Goal: Task Accomplishment & Management: Complete application form

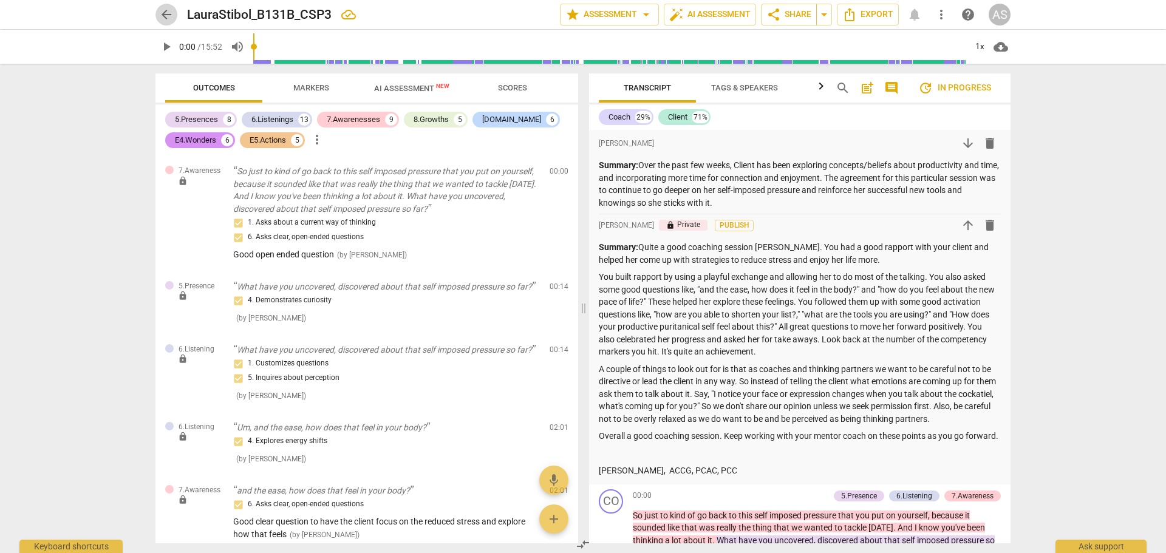
click at [166, 15] on span "arrow_back" at bounding box center [166, 14] width 15 height 15
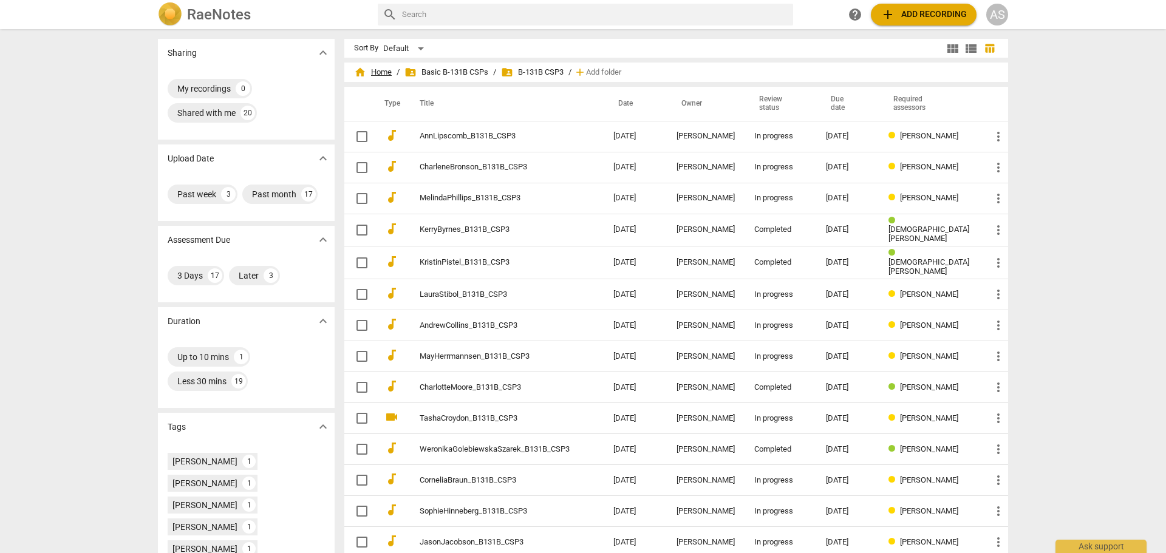
click at [392, 72] on span "home Home" at bounding box center [373, 72] width 38 height 12
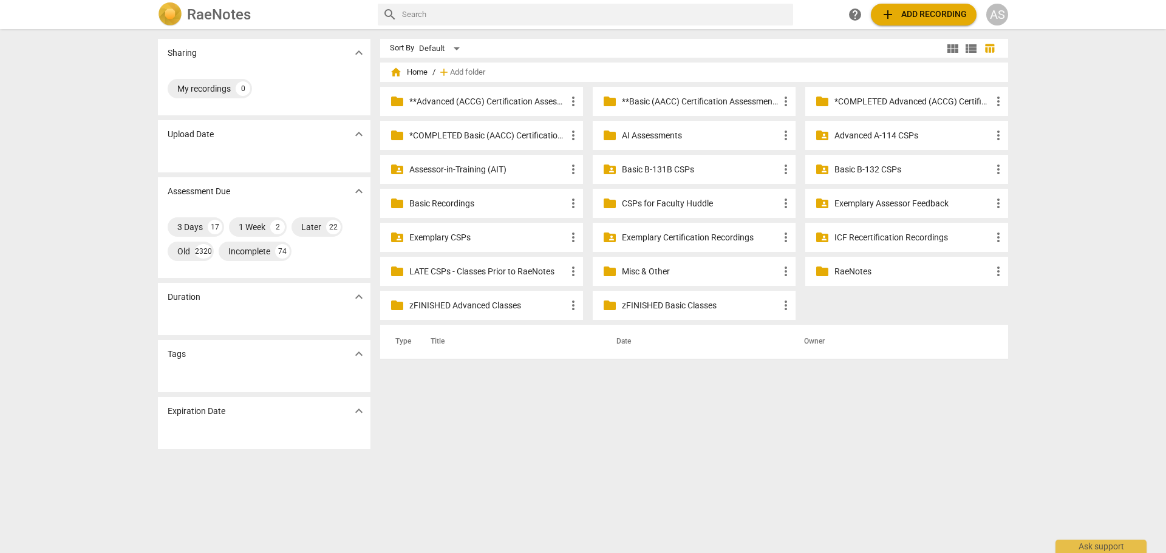
click at [521, 104] on p "**Advanced (ACCG) Certification Assessments" at bounding box center [487, 101] width 157 height 13
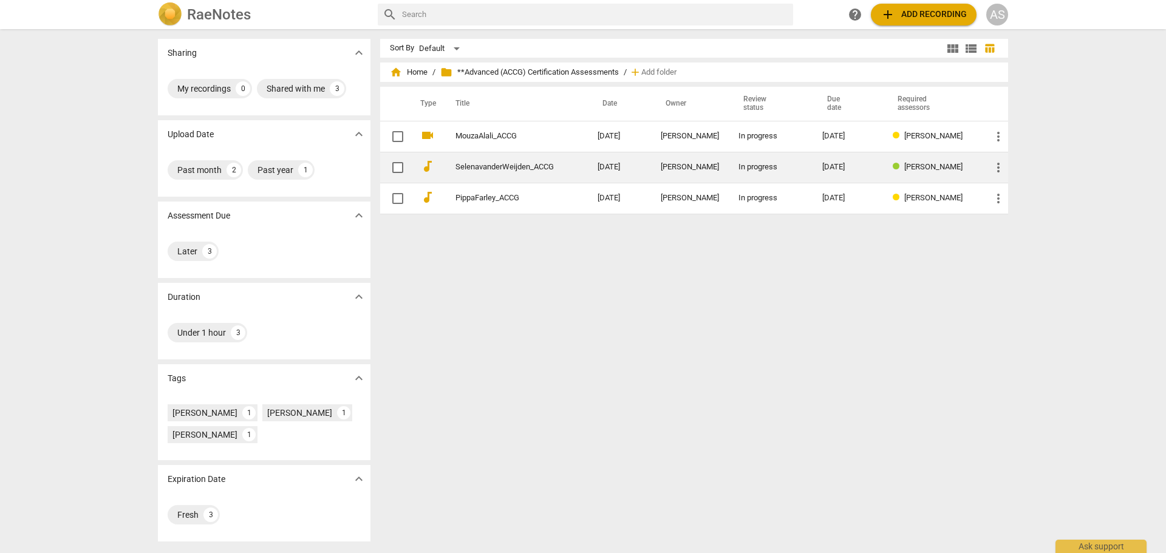
click at [549, 165] on link "SelenavanderWeijden_ACCG" at bounding box center [504, 167] width 98 height 9
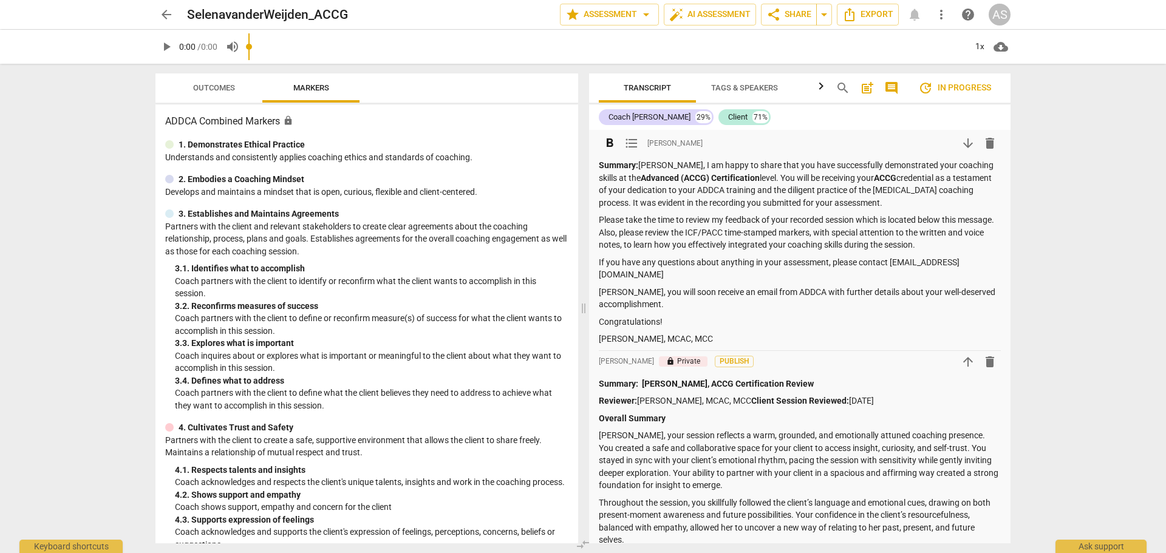
click at [607, 161] on strong "Summary:" at bounding box center [618, 165] width 39 height 10
click at [606, 160] on strong "Summary:" at bounding box center [618, 165] width 39 height 10
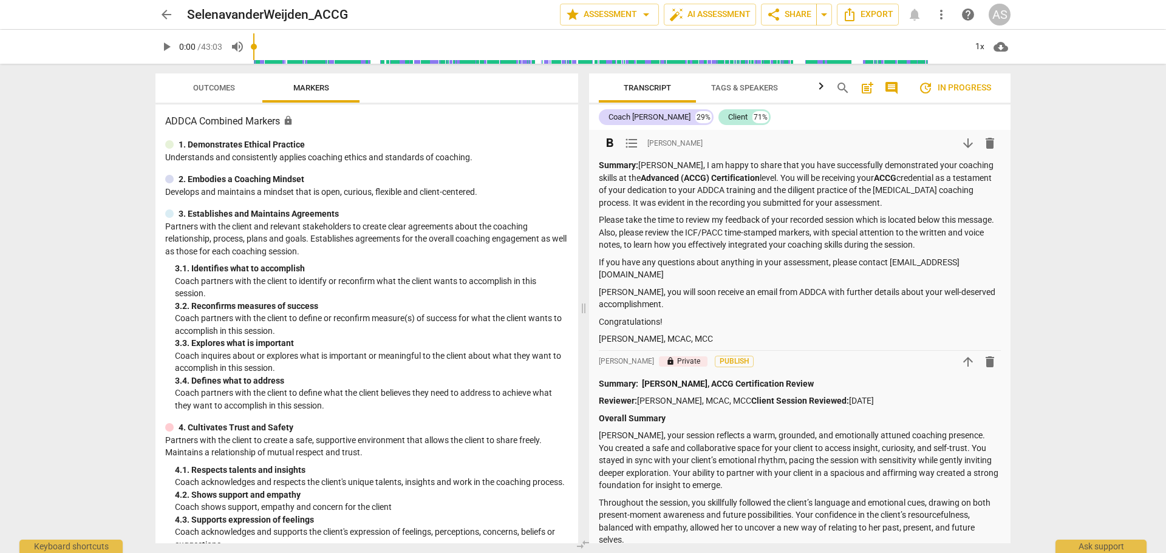
click at [606, 160] on strong "Summary:" at bounding box center [618, 165] width 39 height 10
click at [171, 9] on span "arrow_back" at bounding box center [166, 14] width 15 height 15
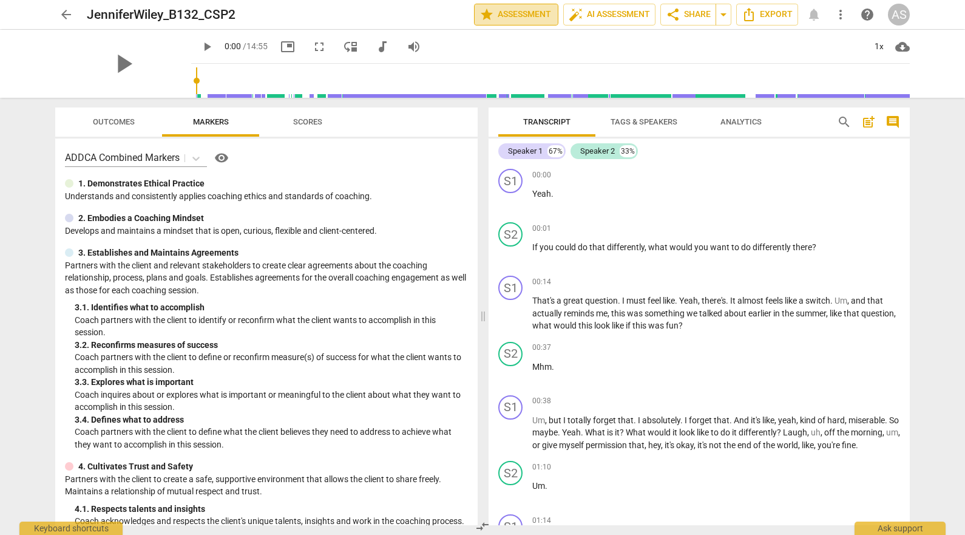
click at [525, 9] on span "star Assessment" at bounding box center [516, 14] width 73 height 15
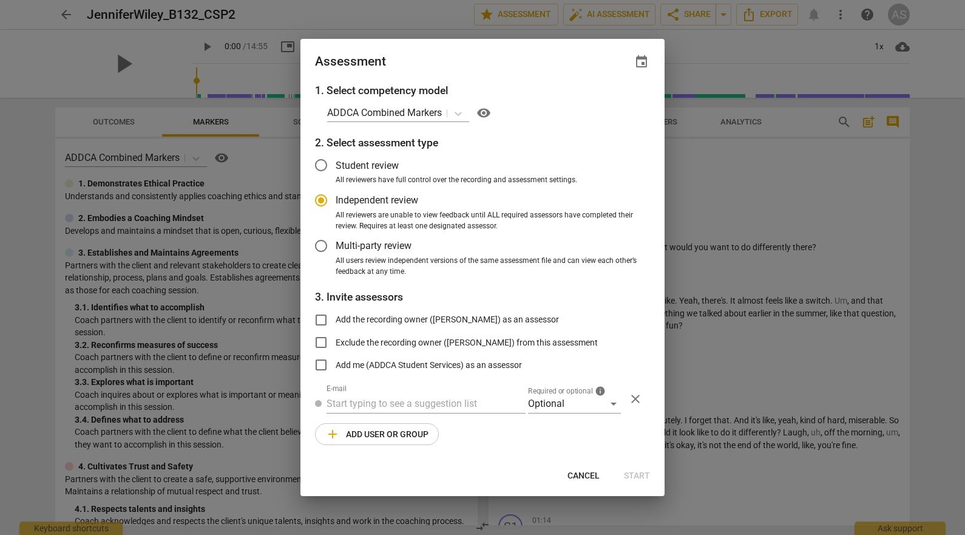
click at [643, 64] on span "event" at bounding box center [641, 62] width 15 height 15
radio input "false"
click at [605, 105] on input "date" at bounding box center [568, 104] width 85 height 18
type input "2025-10-27"
click at [490, 55] on div at bounding box center [482, 267] width 965 height 535
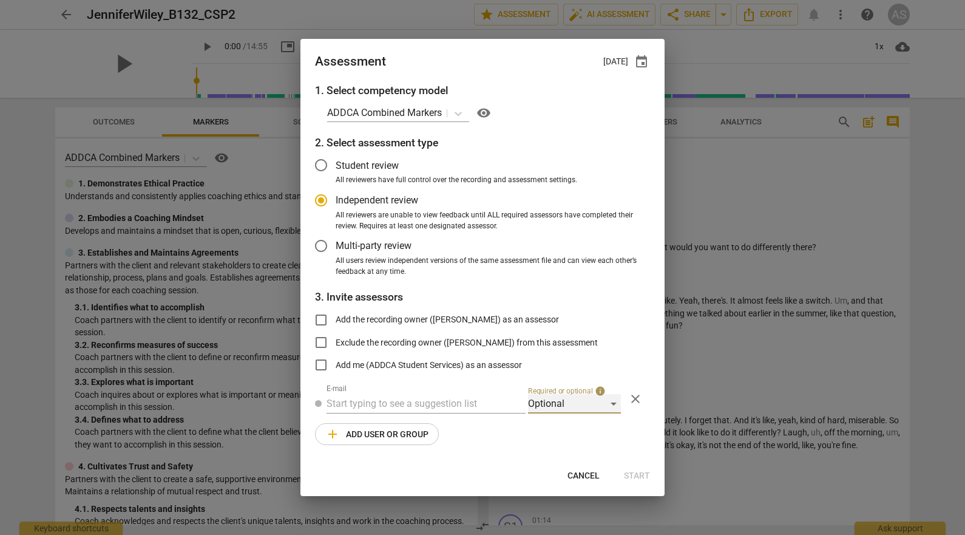
click at [555, 404] on div "Optional" at bounding box center [574, 403] width 93 height 19
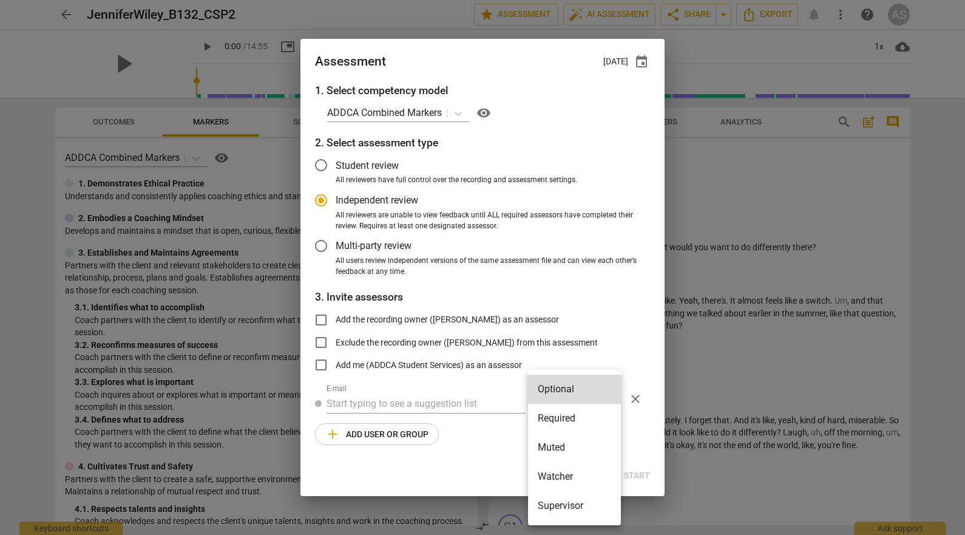
click at [558, 409] on li "Required" at bounding box center [574, 418] width 93 height 29
radio input "false"
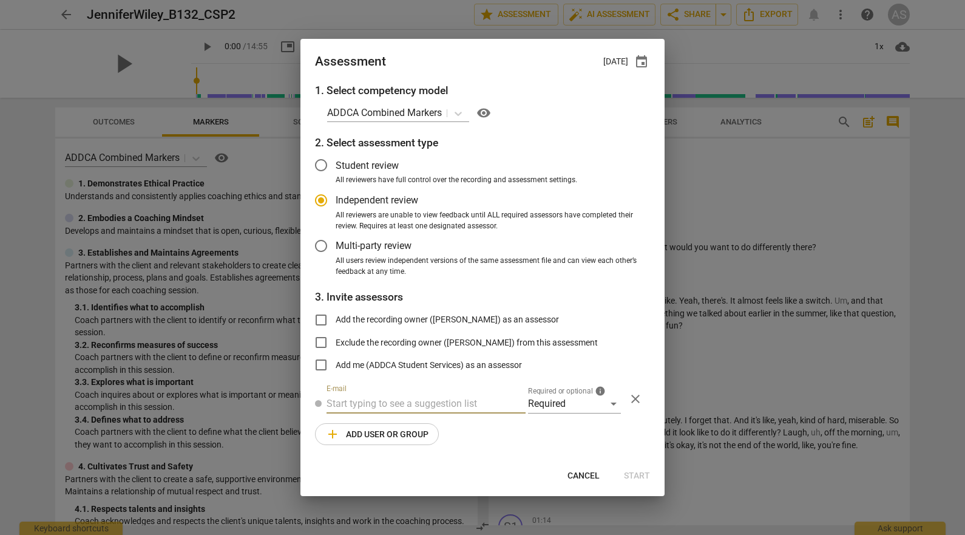
click at [455, 407] on input "text" at bounding box center [426, 403] width 199 height 19
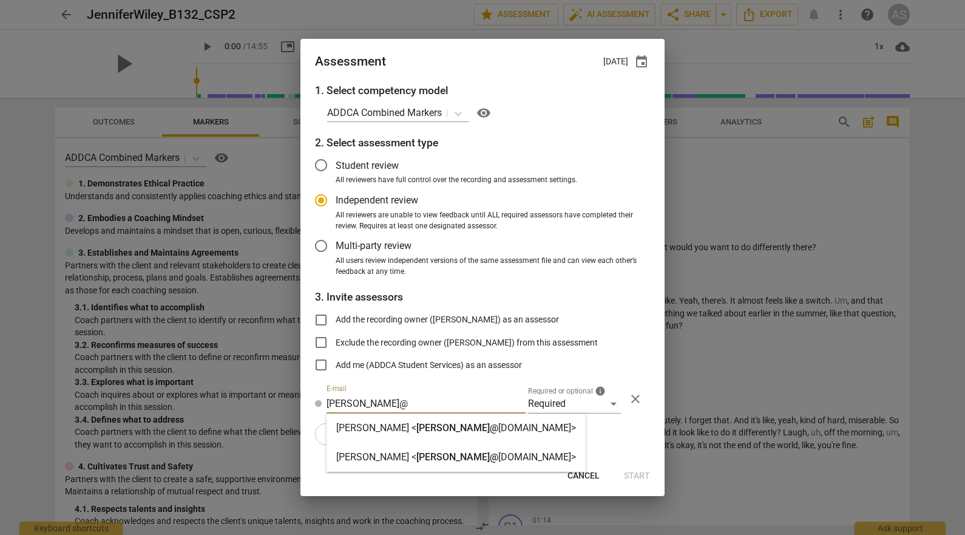
type input "SARA@"
click at [457, 463] on div "Sara Prince < sara@ addca.com>" at bounding box center [456, 457] width 240 height 15
radio input "false"
type input "Sara Prince <sara@addca.com>"
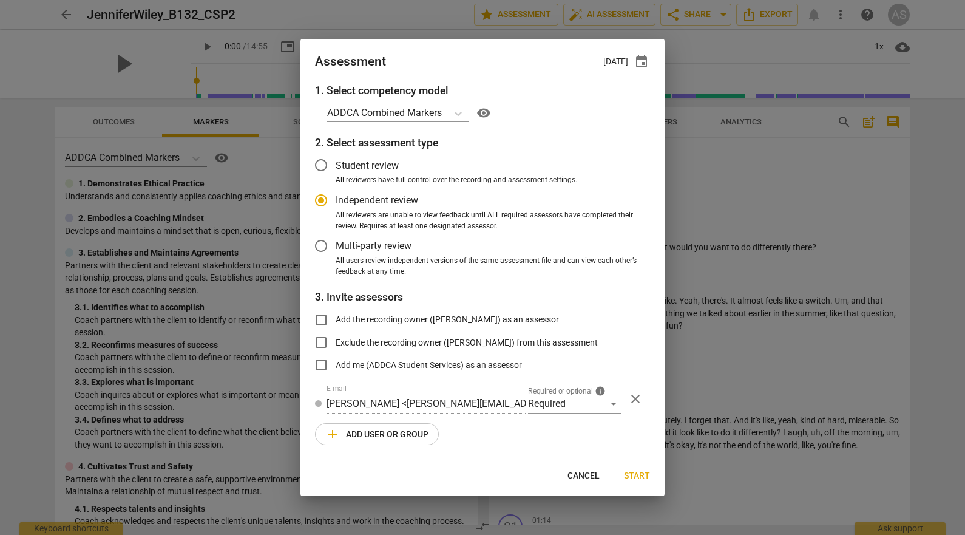
click at [413, 443] on button "add Add user or group" at bounding box center [377, 434] width 124 height 22
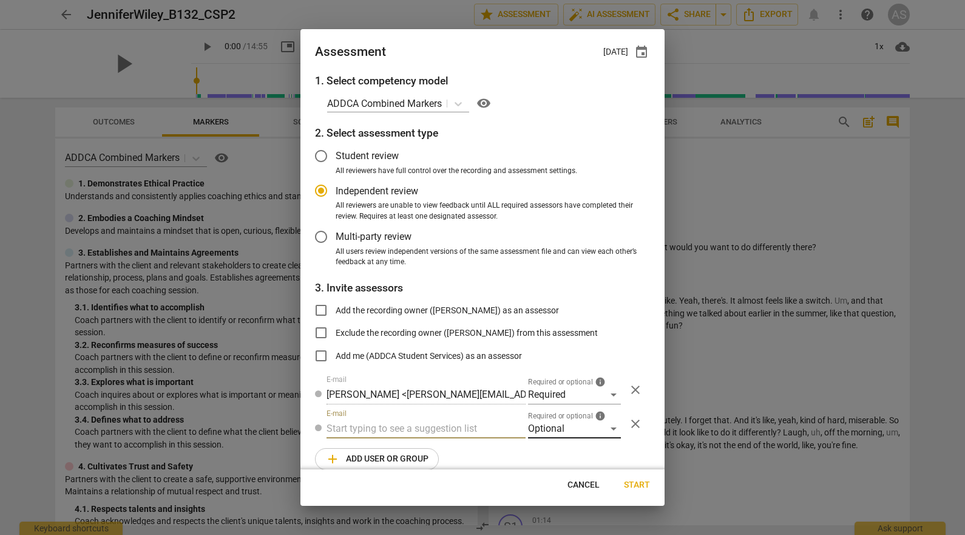
drag, startPoint x: 525, startPoint y: 430, endPoint x: 534, endPoint y: 430, distance: 8.5
click at [530, 430] on div "Required or optional info Optional close" at bounding box center [588, 423] width 124 height 29
click at [557, 432] on div "Optional" at bounding box center [574, 428] width 93 height 19
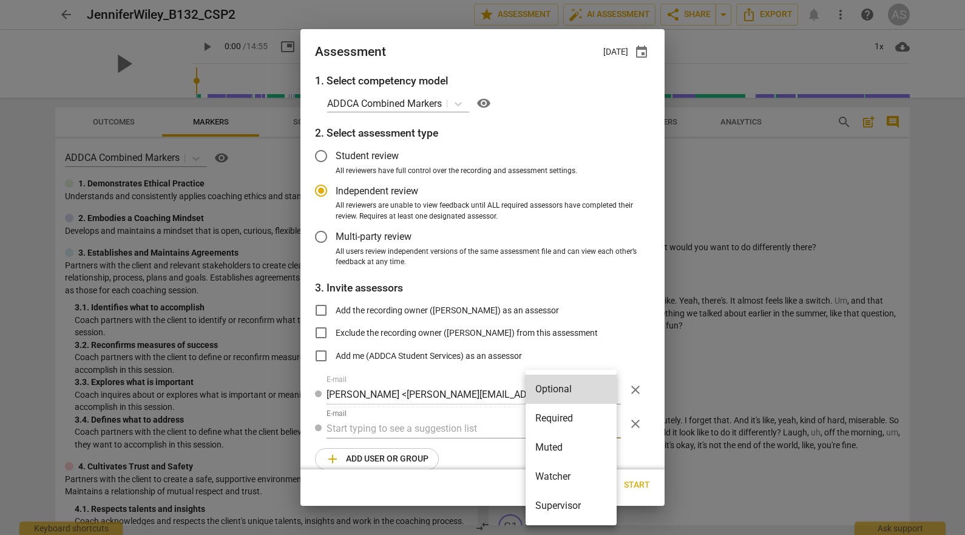
click at [556, 444] on li "Muted" at bounding box center [571, 447] width 91 height 29
radio input "false"
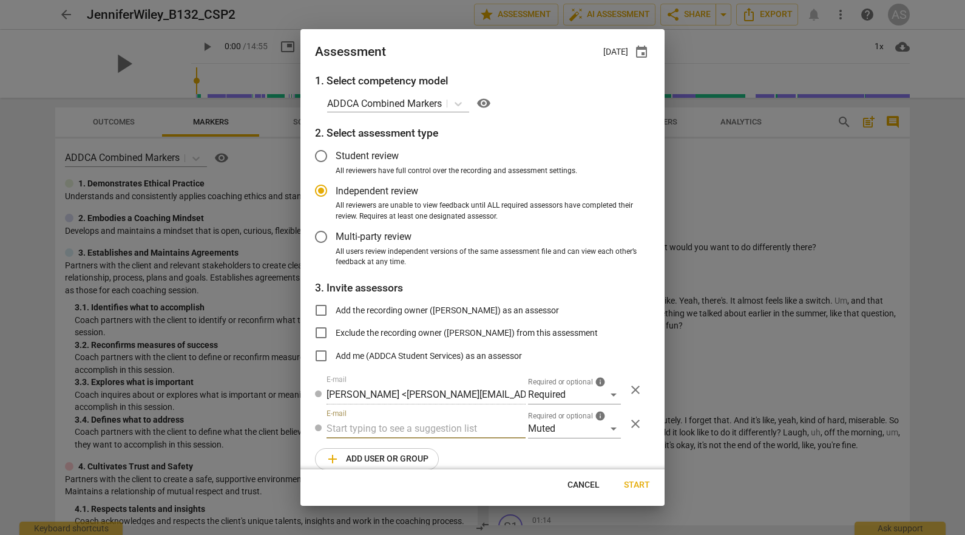
click at [452, 432] on input "text" at bounding box center [426, 428] width 199 height 19
type input "132"
drag, startPoint x: 446, startPoint y: 448, endPoint x: 450, endPoint y: 454, distance: 7.8
click at [447, 448] on div "Basic B- 132 CSPs" at bounding box center [425, 452] width 197 height 29
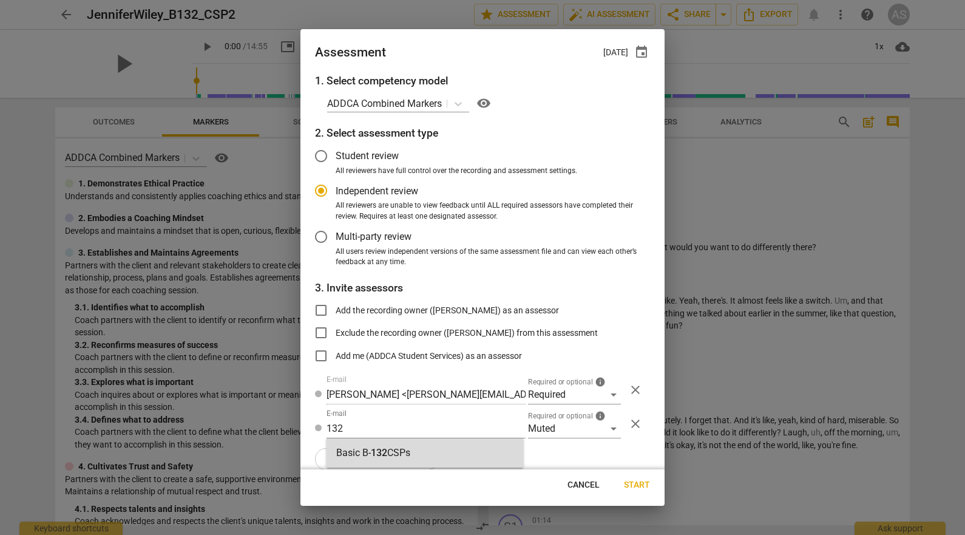
radio input "false"
type input "Basic B-132 CSPs"
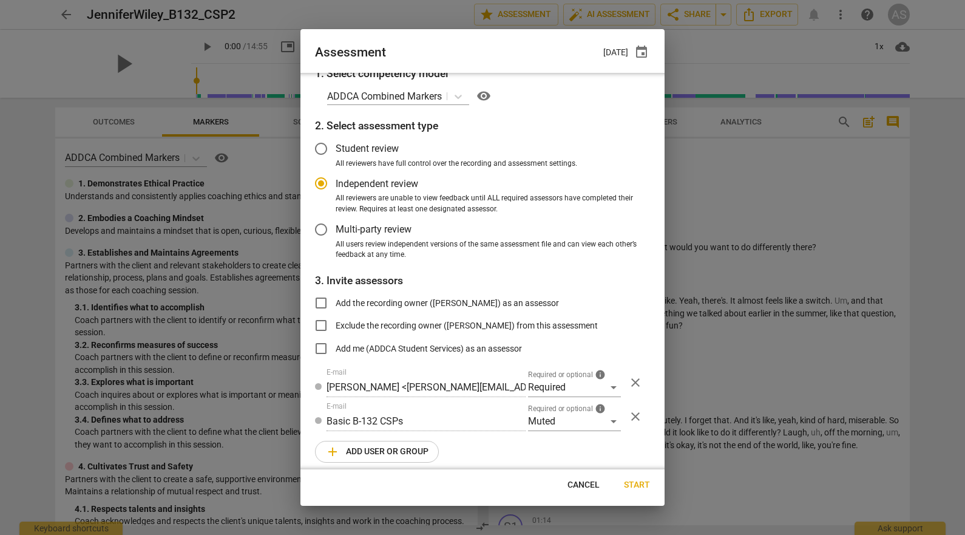
scroll to position [15, 0]
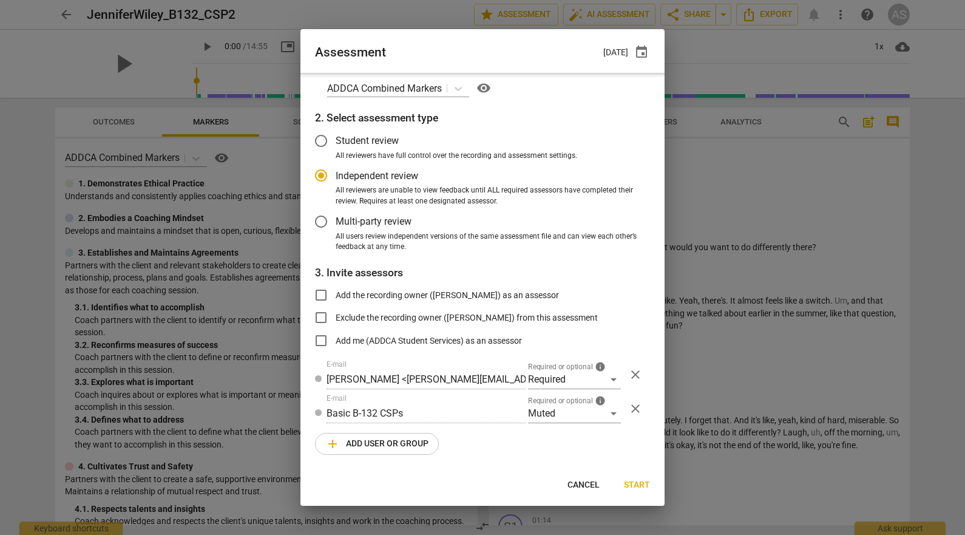
click at [642, 483] on span "Start" at bounding box center [637, 485] width 26 height 12
radio input "false"
type input "Stephanie Weis <slw9430@gmail.com>"
type input "Kelly Dempsey <kellyedempsey23@gmail.com>"
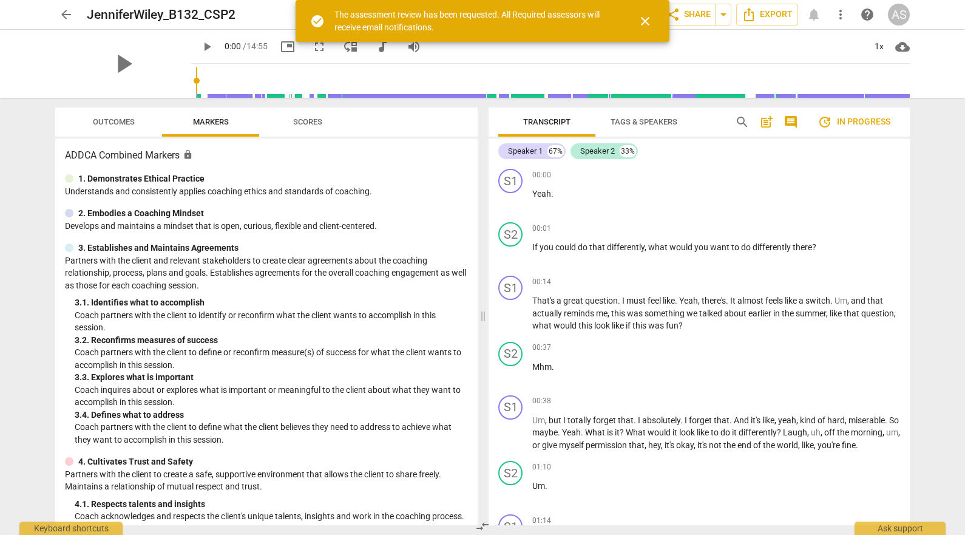
click at [70, 12] on span "arrow_back" at bounding box center [66, 14] width 15 height 15
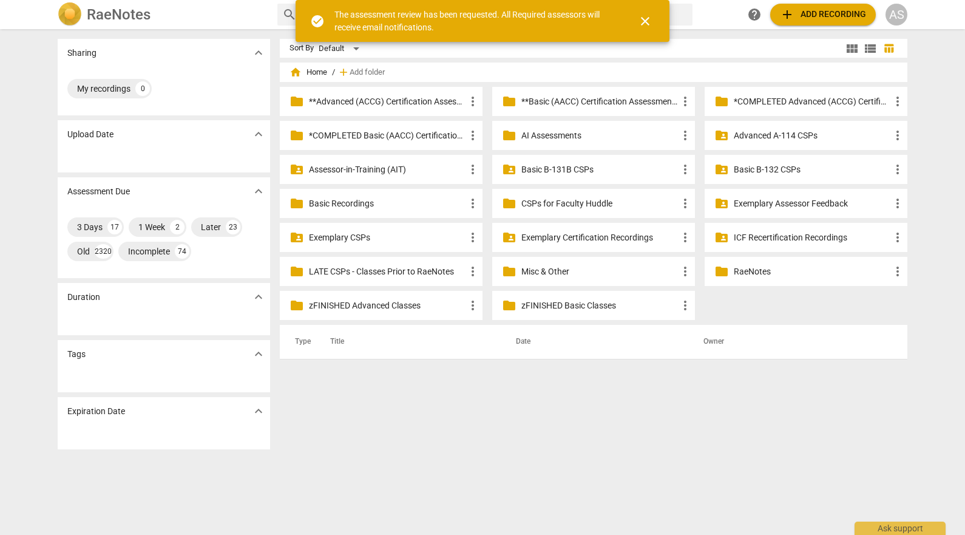
click at [768, 167] on p "Basic B-132 CSPs" at bounding box center [812, 169] width 157 height 13
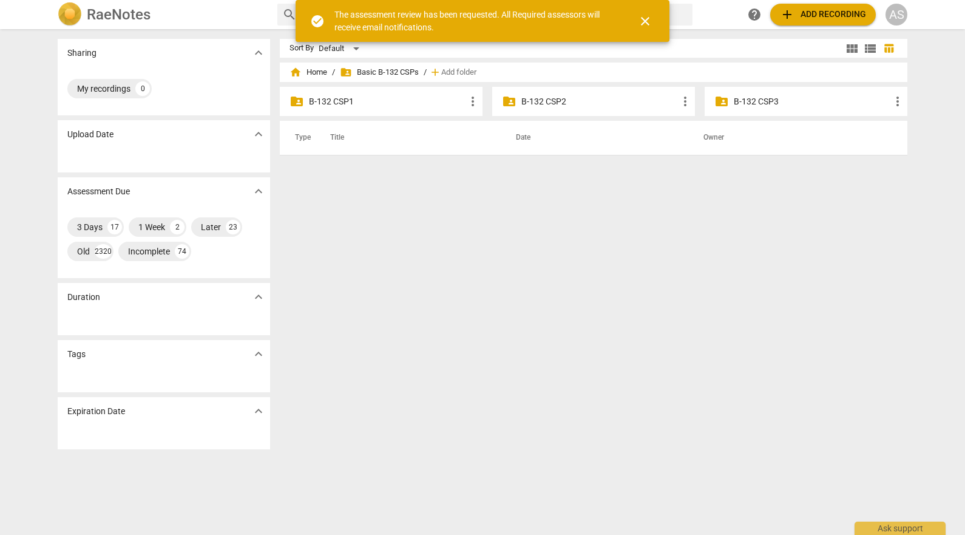
click at [581, 95] on p "B-132 CSP2" at bounding box center [599, 101] width 157 height 13
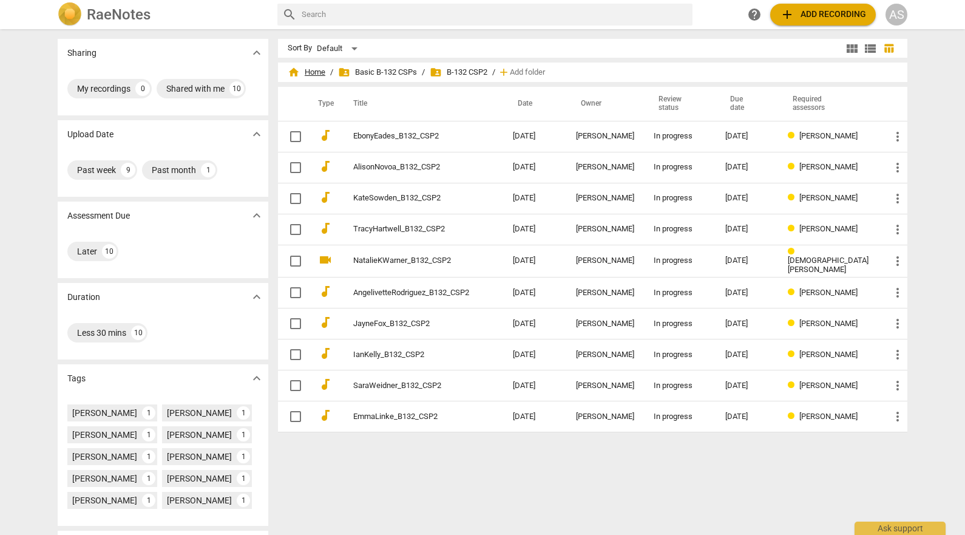
click at [307, 72] on span "home Home" at bounding box center [307, 72] width 38 height 12
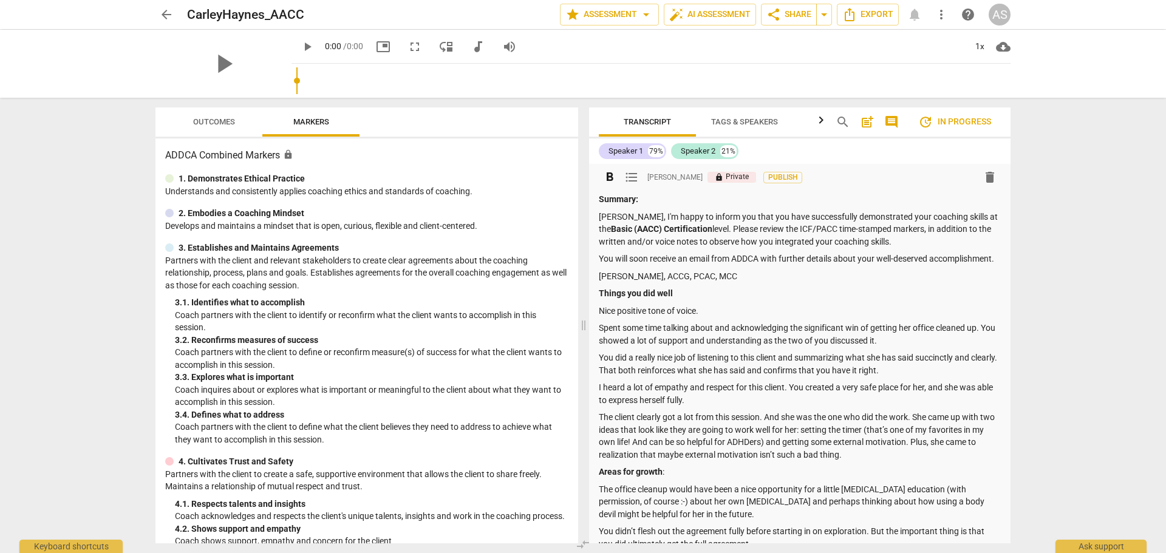
click at [623, 203] on strong "Summary:" at bounding box center [618, 199] width 39 height 10
click at [622, 203] on strong "Summary:" at bounding box center [618, 199] width 39 height 10
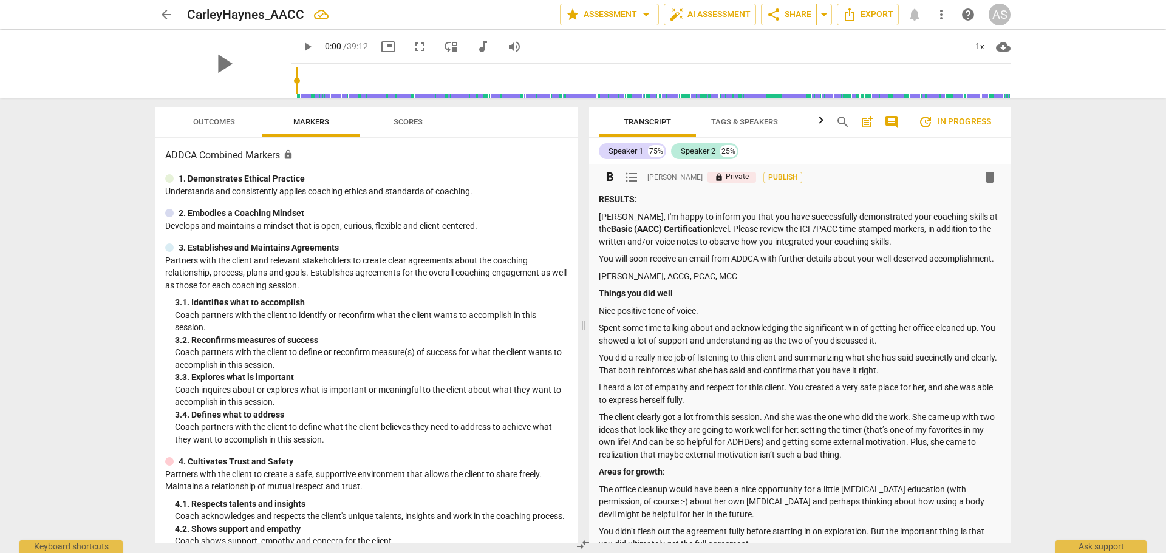
drag, startPoint x: 168, startPoint y: 13, endPoint x: 50, endPoint y: 16, distance: 117.8
click at [168, 13] on span "arrow_back" at bounding box center [166, 14] width 15 height 15
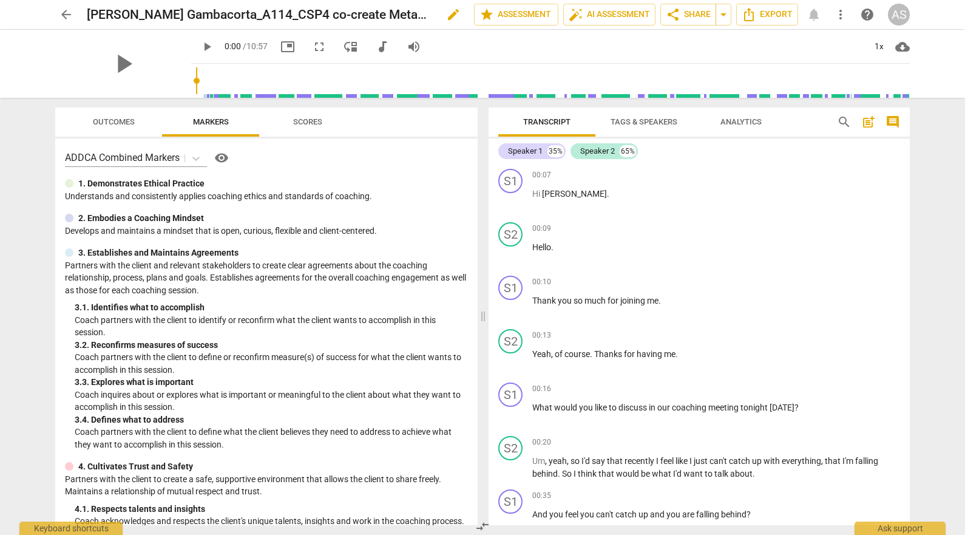
click at [446, 15] on span "edit" at bounding box center [453, 14] width 15 height 15
drag, startPoint x: 242, startPoint y: 15, endPoint x: 578, endPoint y: 21, distance: 336.4
click at [577, 21] on div "arrow_back Linda Gambacorta_A114_CSP4 co-create Metaphor to Activate done clear…" at bounding box center [482, 14] width 855 height 23
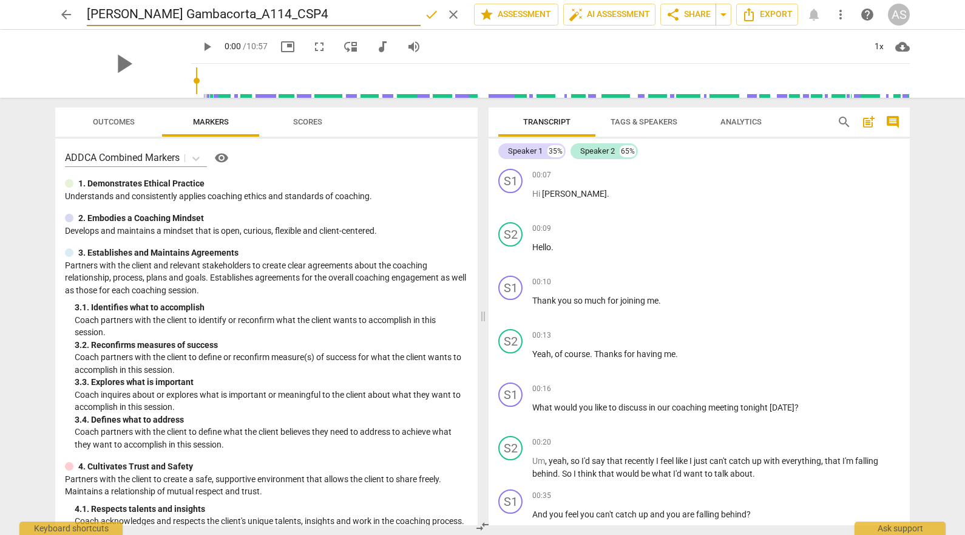
click at [123, 16] on input "Linda Gambacorta_A114_CSP4" at bounding box center [254, 14] width 334 height 23
type input "LindaGambacorta_A114_CSP4"
click at [425, 13] on span "done" at bounding box center [431, 14] width 15 height 15
click at [58, 13] on span "arrow_back" at bounding box center [66, 14] width 22 height 15
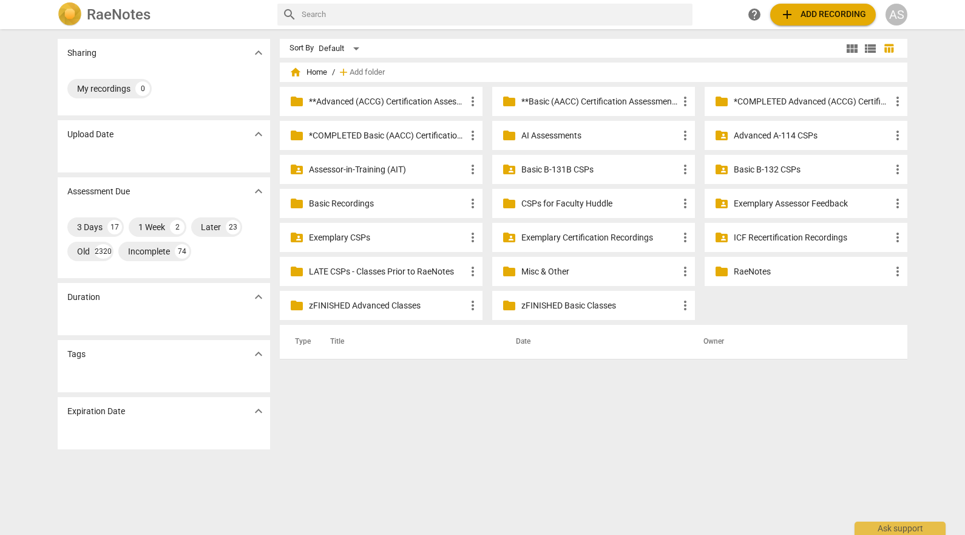
click at [797, 135] on p "Advanced A-114 CSPs" at bounding box center [812, 135] width 157 height 13
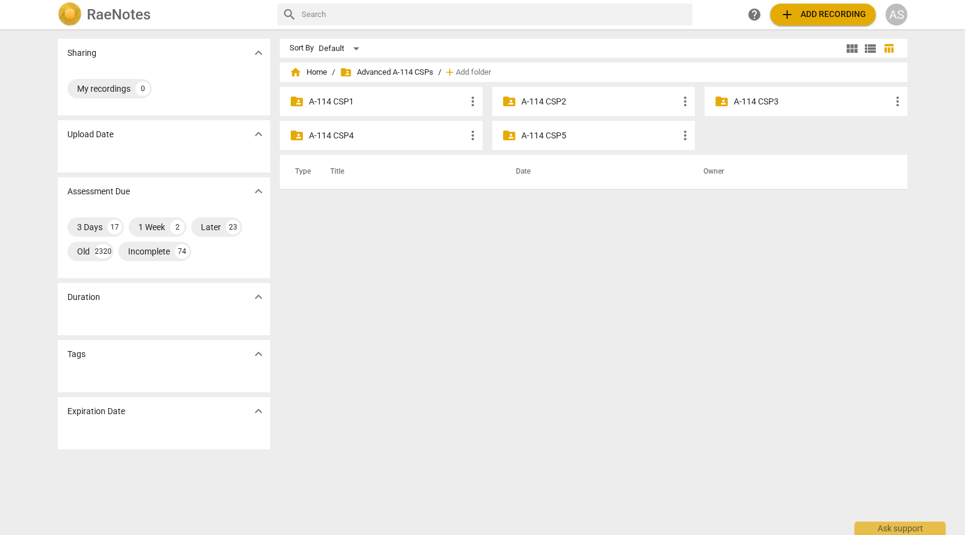
click at [376, 138] on p "A-114 CSP4" at bounding box center [387, 135] width 157 height 13
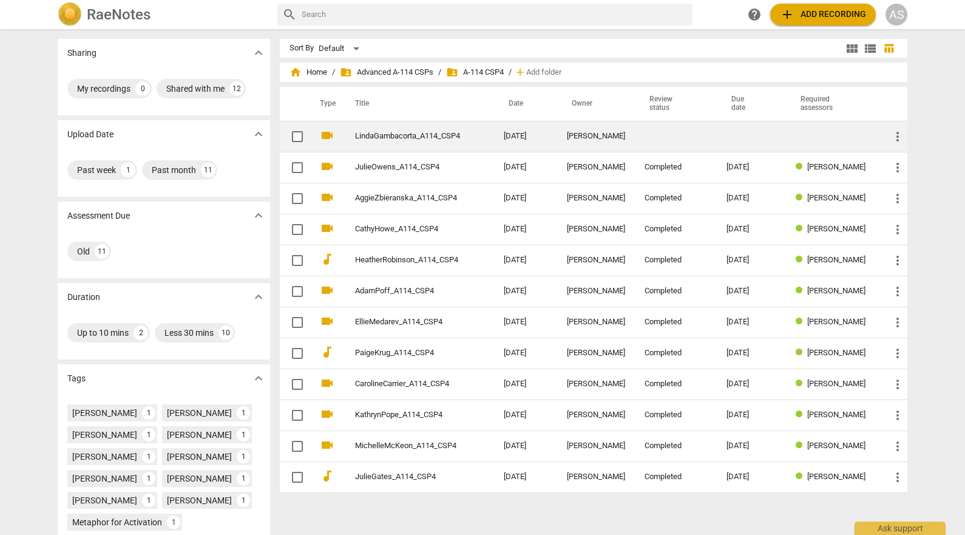
click at [466, 134] on td "LindaGambacorta_A114_CSP4" at bounding box center [418, 136] width 154 height 31
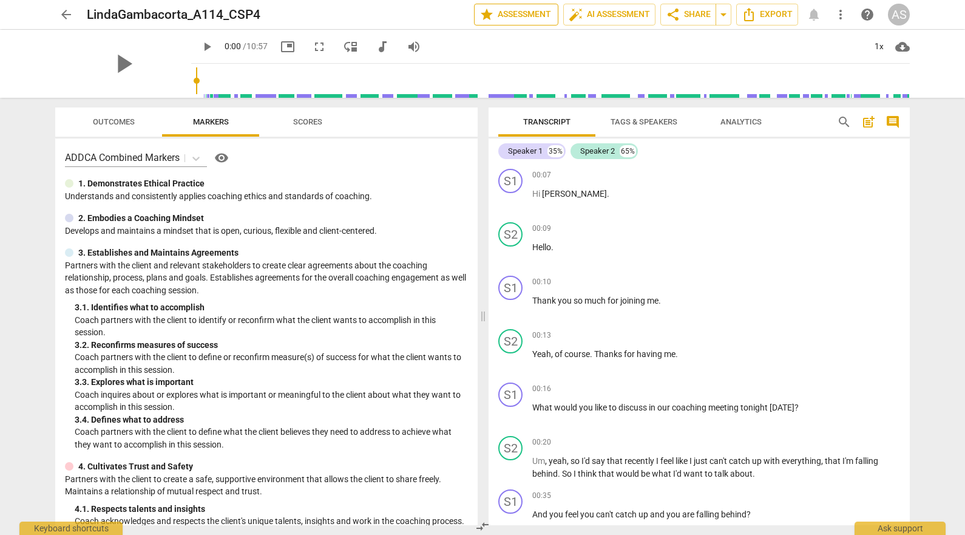
click at [528, 16] on span "star Assessment" at bounding box center [516, 14] width 73 height 15
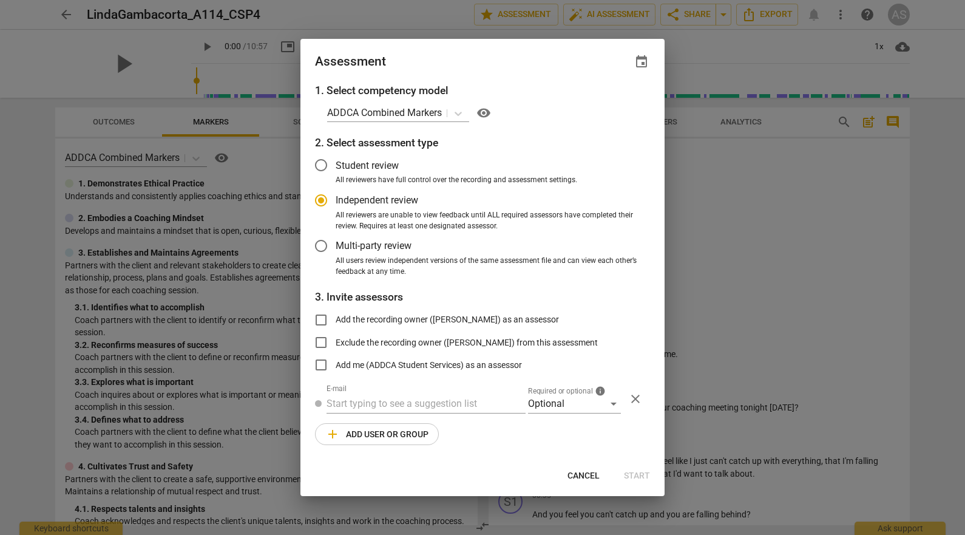
radio input "false"
click at [647, 61] on span "event" at bounding box center [641, 62] width 15 height 15
click at [605, 104] on input "date" at bounding box center [568, 104] width 85 height 18
type input "2025-10-27"
click at [510, 58] on div at bounding box center [482, 267] width 965 height 535
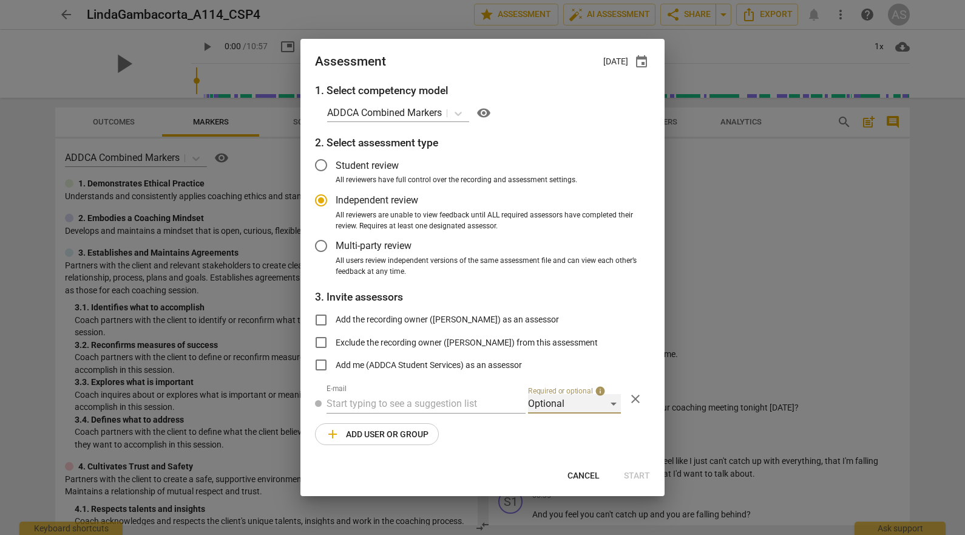
click at [557, 406] on div "Optional" at bounding box center [574, 403] width 93 height 19
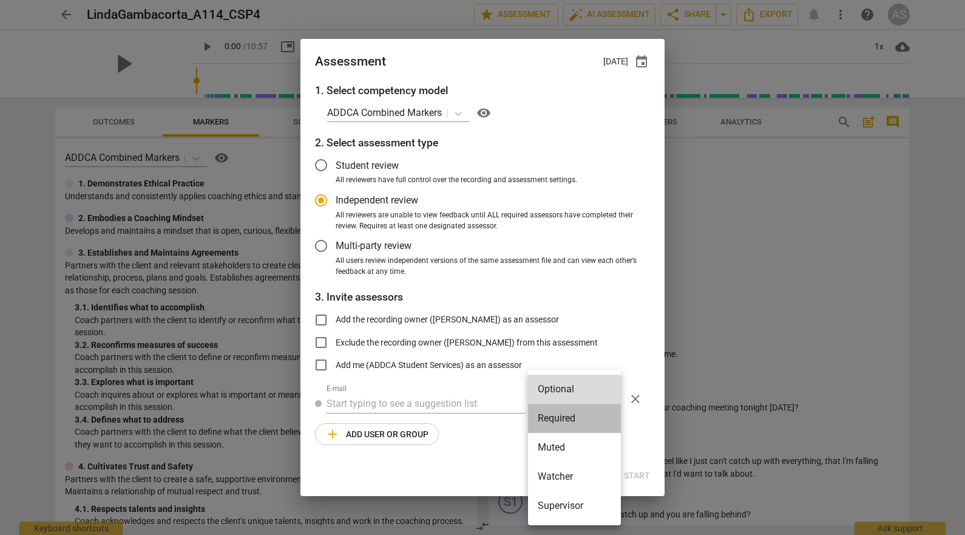
click at [570, 418] on li "Required" at bounding box center [574, 418] width 93 height 29
radio input "false"
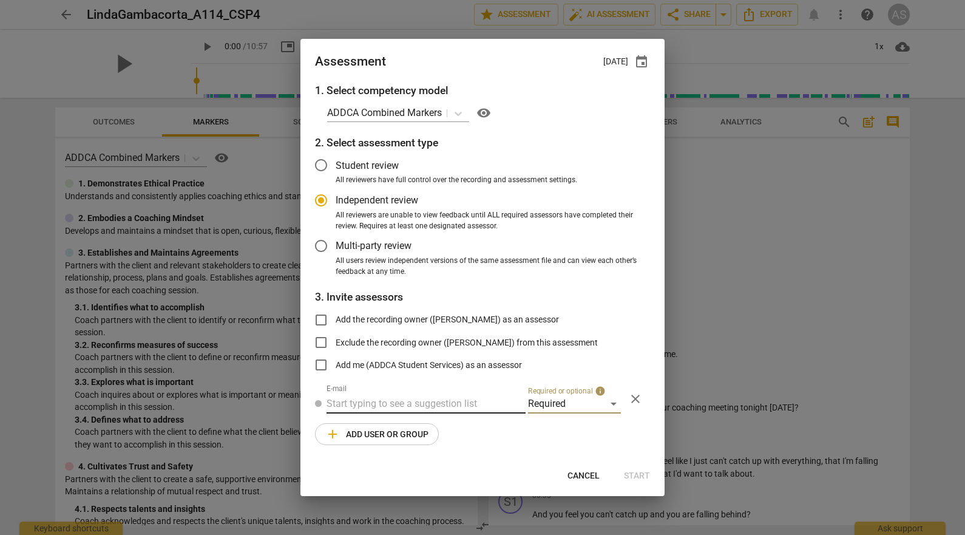
click at [447, 408] on input "text" at bounding box center [426, 403] width 199 height 19
type input "mira@add"
click at [418, 433] on div "Mira Weinfeld < mira@add ca.com>" at bounding box center [437, 428] width 203 height 15
radio input "false"
type input "Mira Weinfeld <mira@addca.com>"
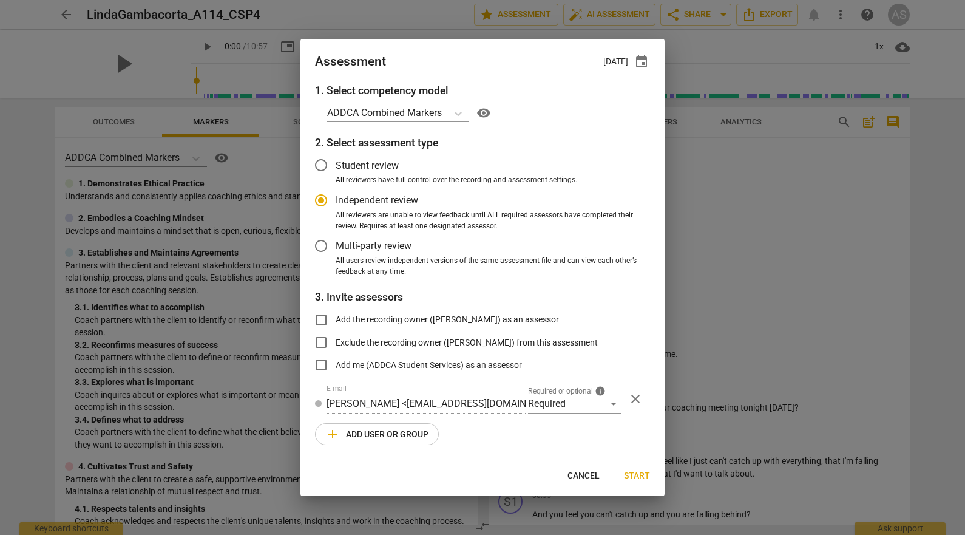
click at [378, 433] on span "add Add user or group" at bounding box center [376, 434] width 103 height 15
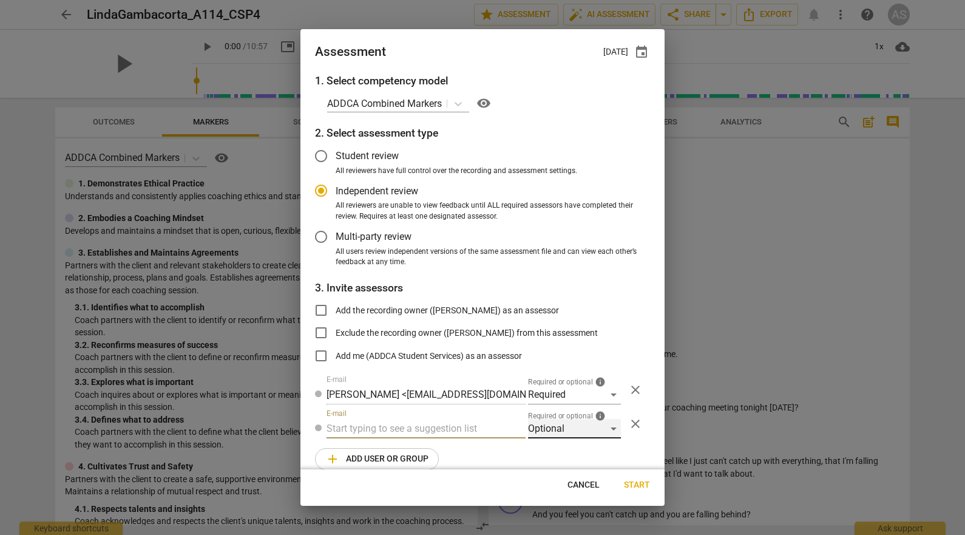
click at [565, 424] on div "Optional" at bounding box center [574, 428] width 93 height 19
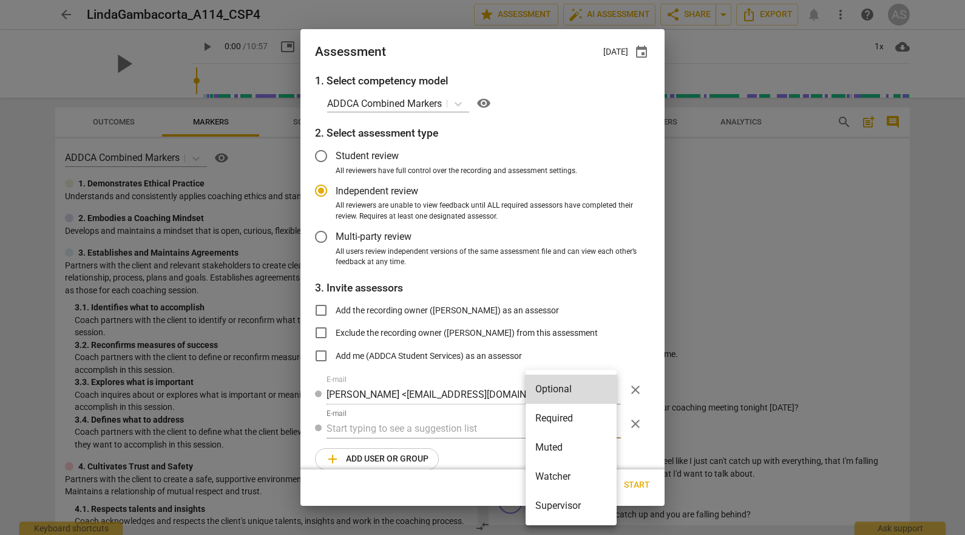
click at [569, 448] on li "Muted" at bounding box center [571, 447] width 91 height 29
radio input "false"
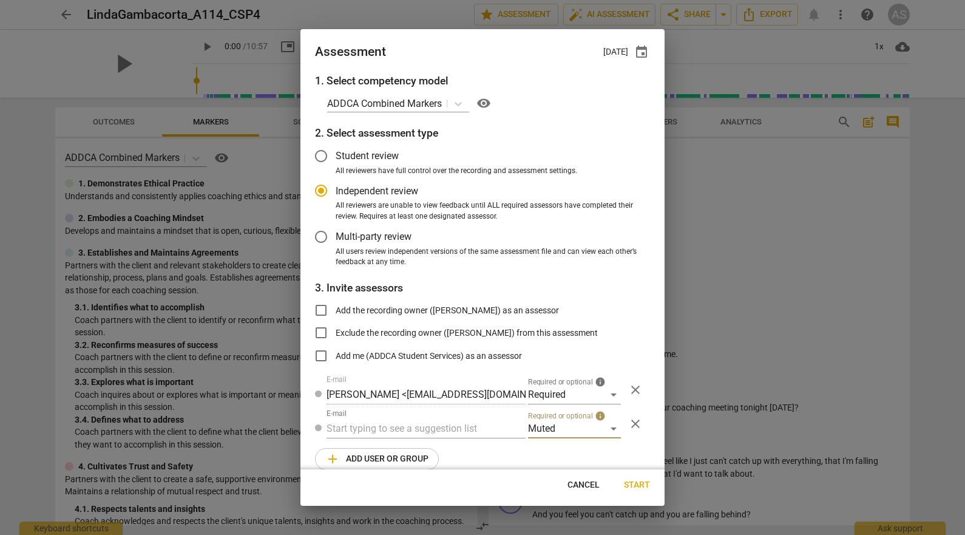
click at [414, 427] on input "text" at bounding box center [426, 428] width 199 height 19
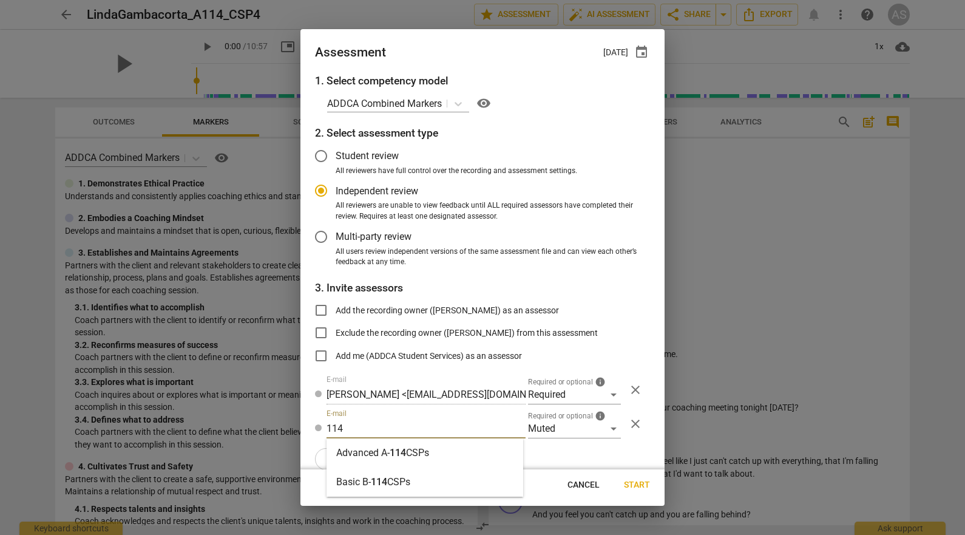
type input "114"
click at [412, 449] on strong "CSPs" at bounding box center [417, 453] width 23 height 12
radio input "false"
type input "Advanced A-114 CSPs"
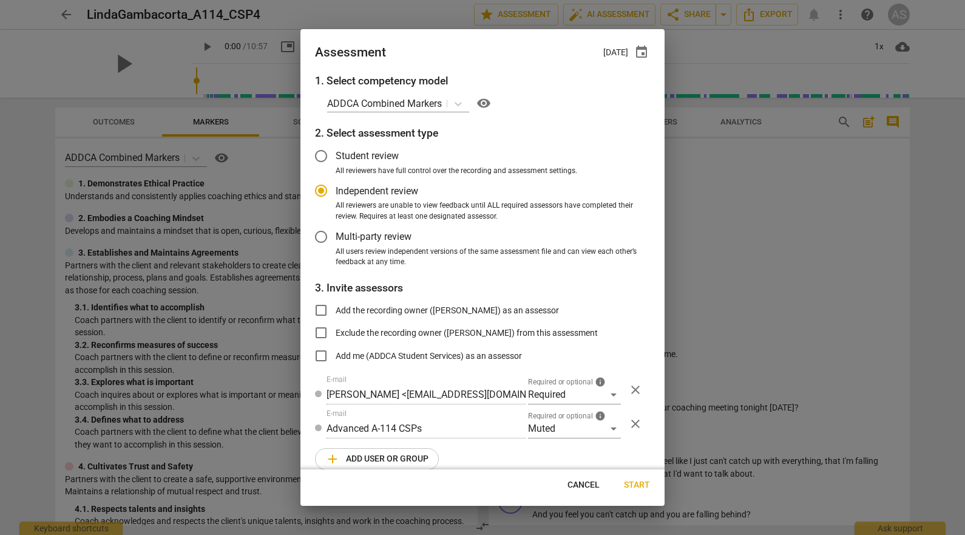
click at [636, 486] on span "Start" at bounding box center [637, 485] width 26 height 12
radio input "false"
type input "Michelle McKeon <michelle@atriumacademics.com>"
type input "Eric Munro <eric.s.munro@gmail.com>"
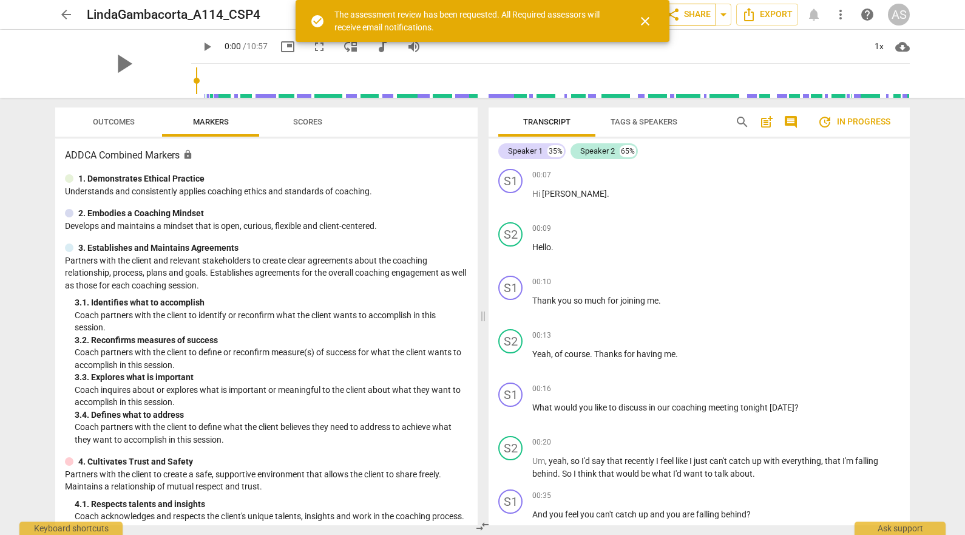
click at [685, 16] on span "share Share" at bounding box center [688, 14] width 45 height 15
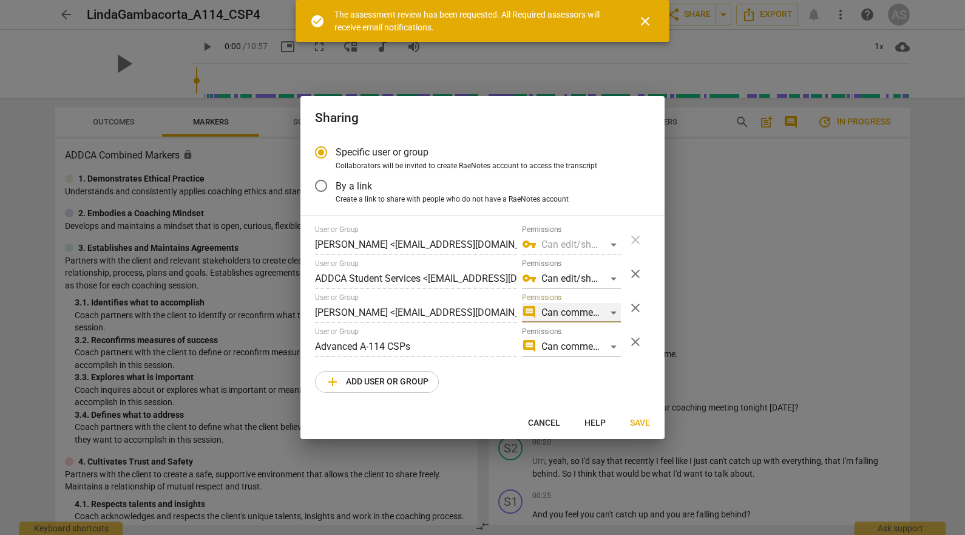
click at [564, 308] on div "comment Can comment" at bounding box center [571, 312] width 99 height 19
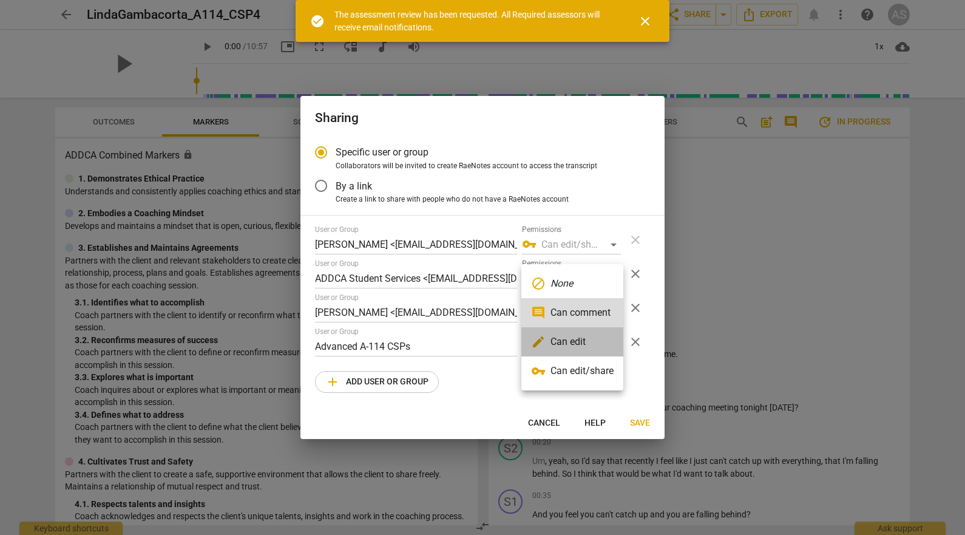
click at [567, 339] on li "edit Can edit" at bounding box center [572, 341] width 102 height 29
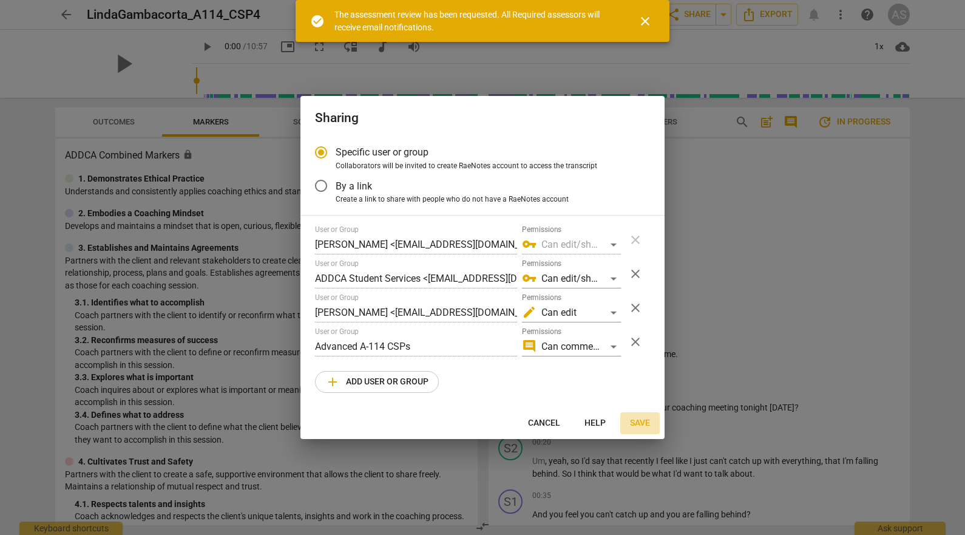
click at [645, 419] on span "Save" at bounding box center [640, 423] width 20 height 12
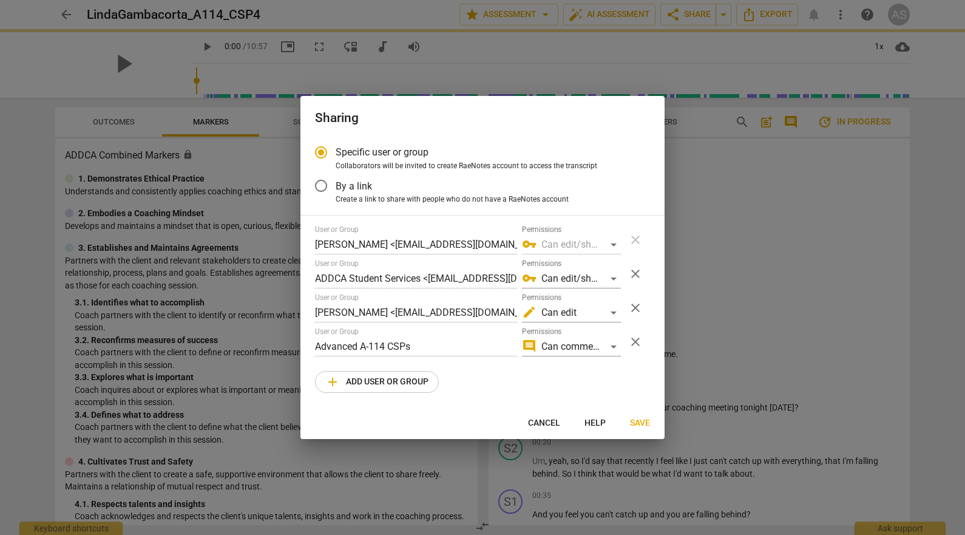
radio input "false"
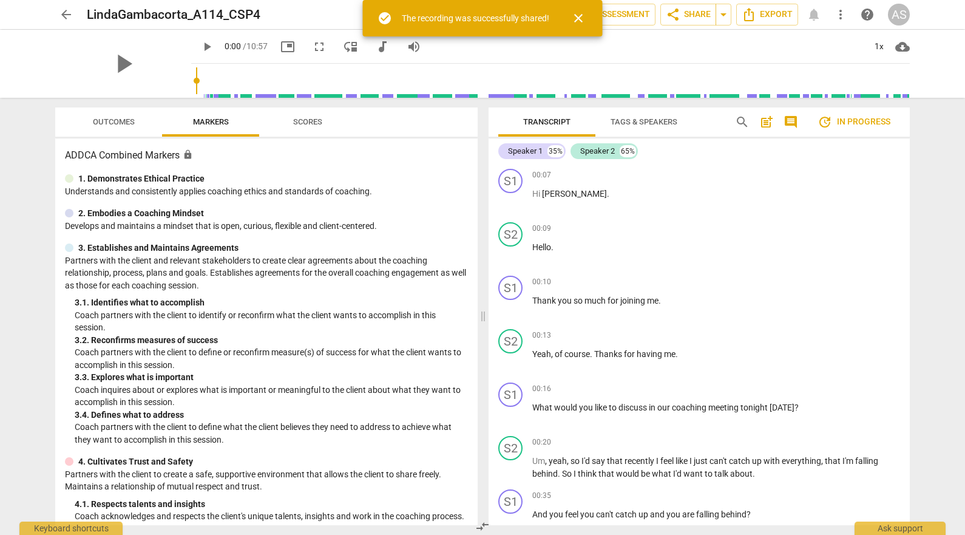
click at [63, 13] on span "arrow_back" at bounding box center [66, 14] width 15 height 15
